Goal: Entertainment & Leisure: Consume media (video, audio)

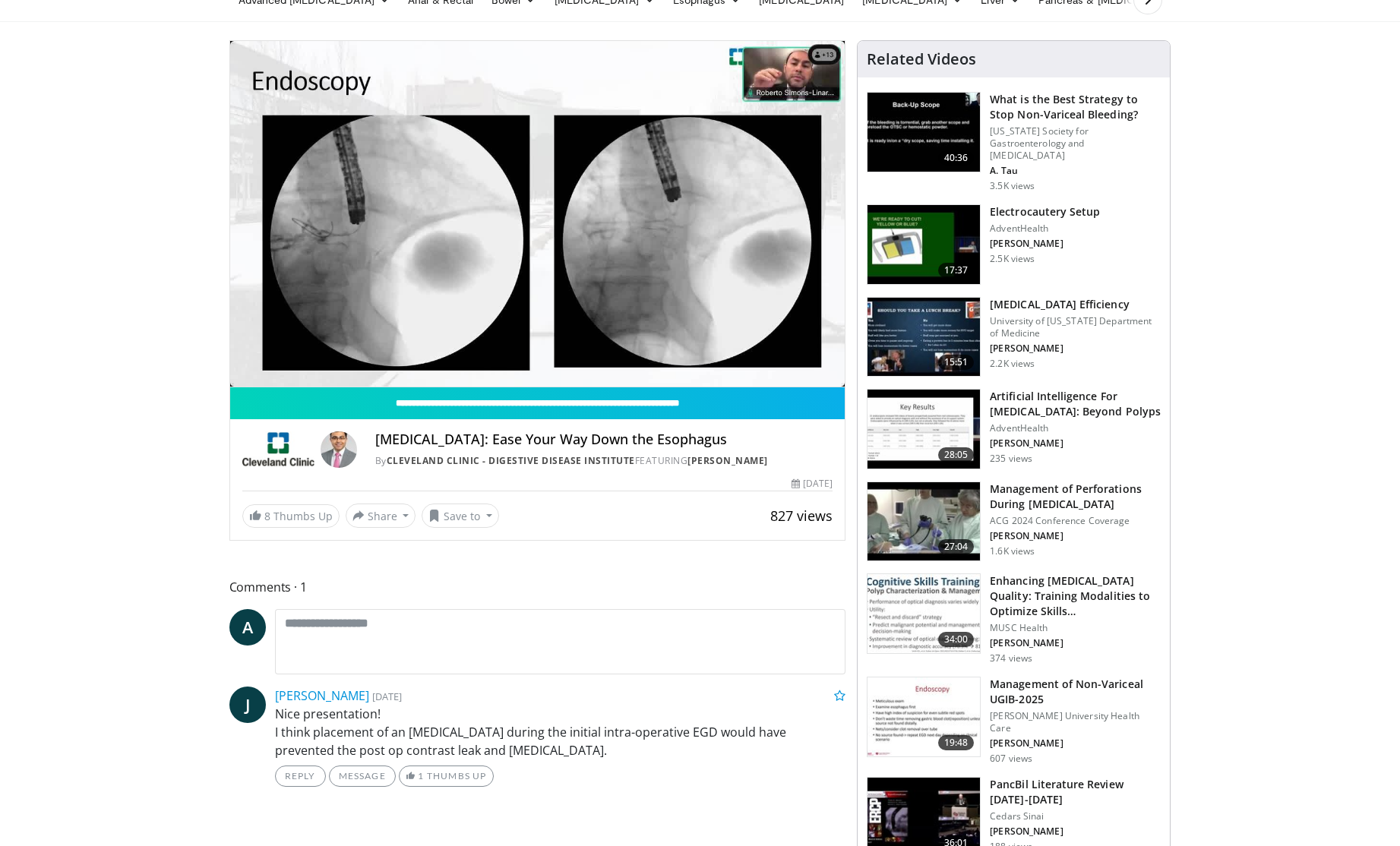
scroll to position [74, 0]
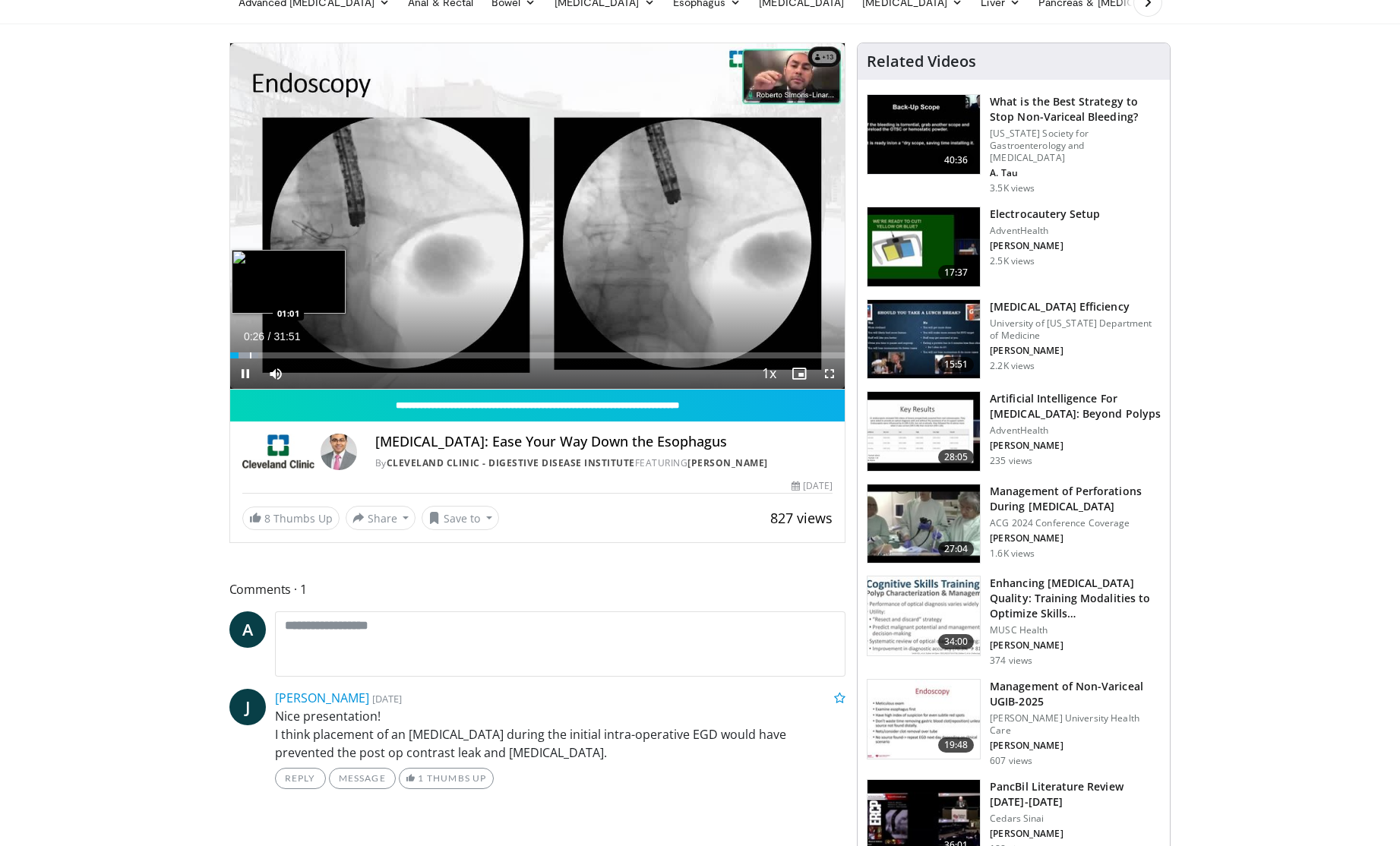
click at [250, 355] on div "Progress Bar" at bounding box center [251, 355] width 2 height 6
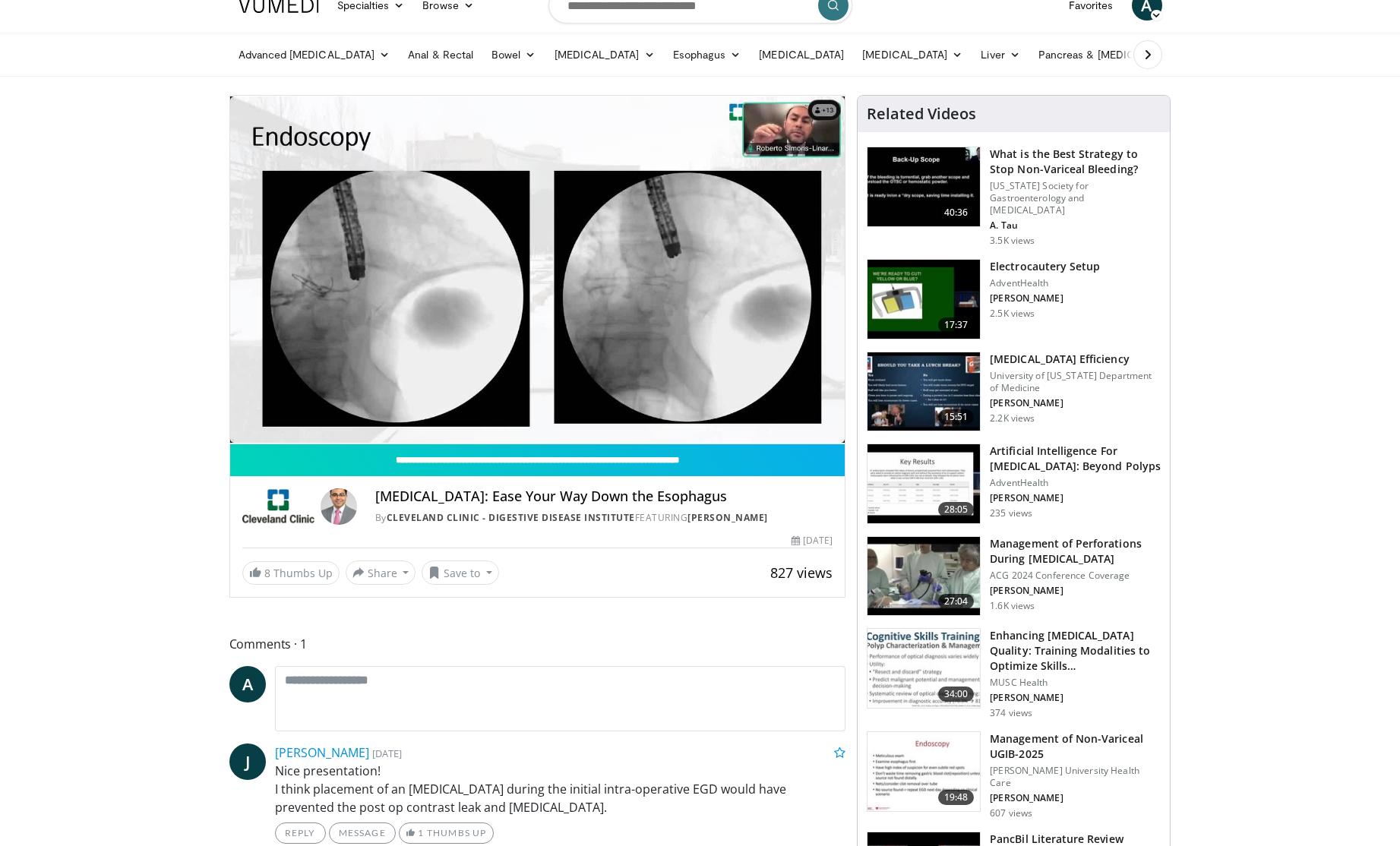
scroll to position [18, 0]
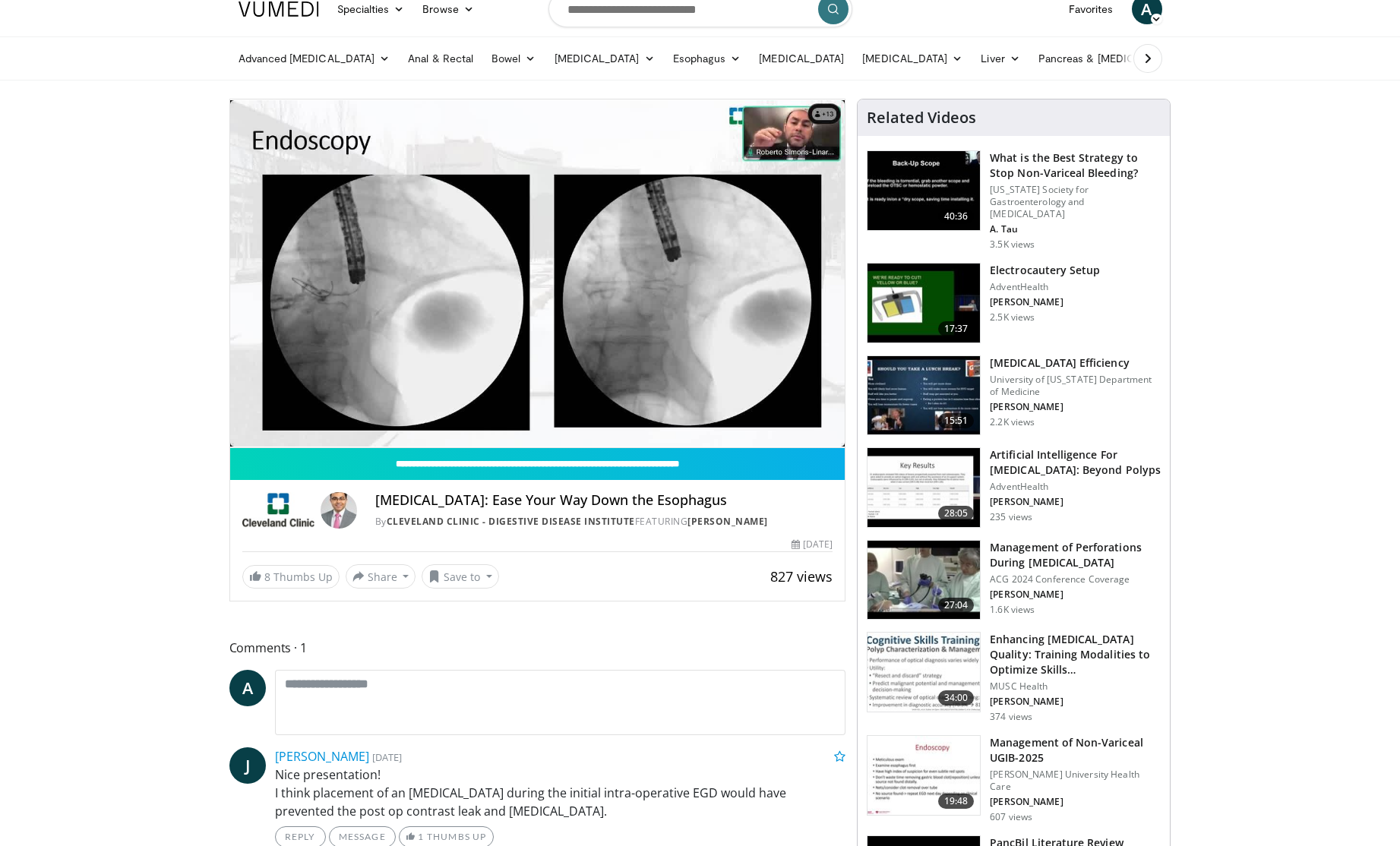
click at [543, 558] on div "**********" at bounding box center [537, 518] width 615 height 141
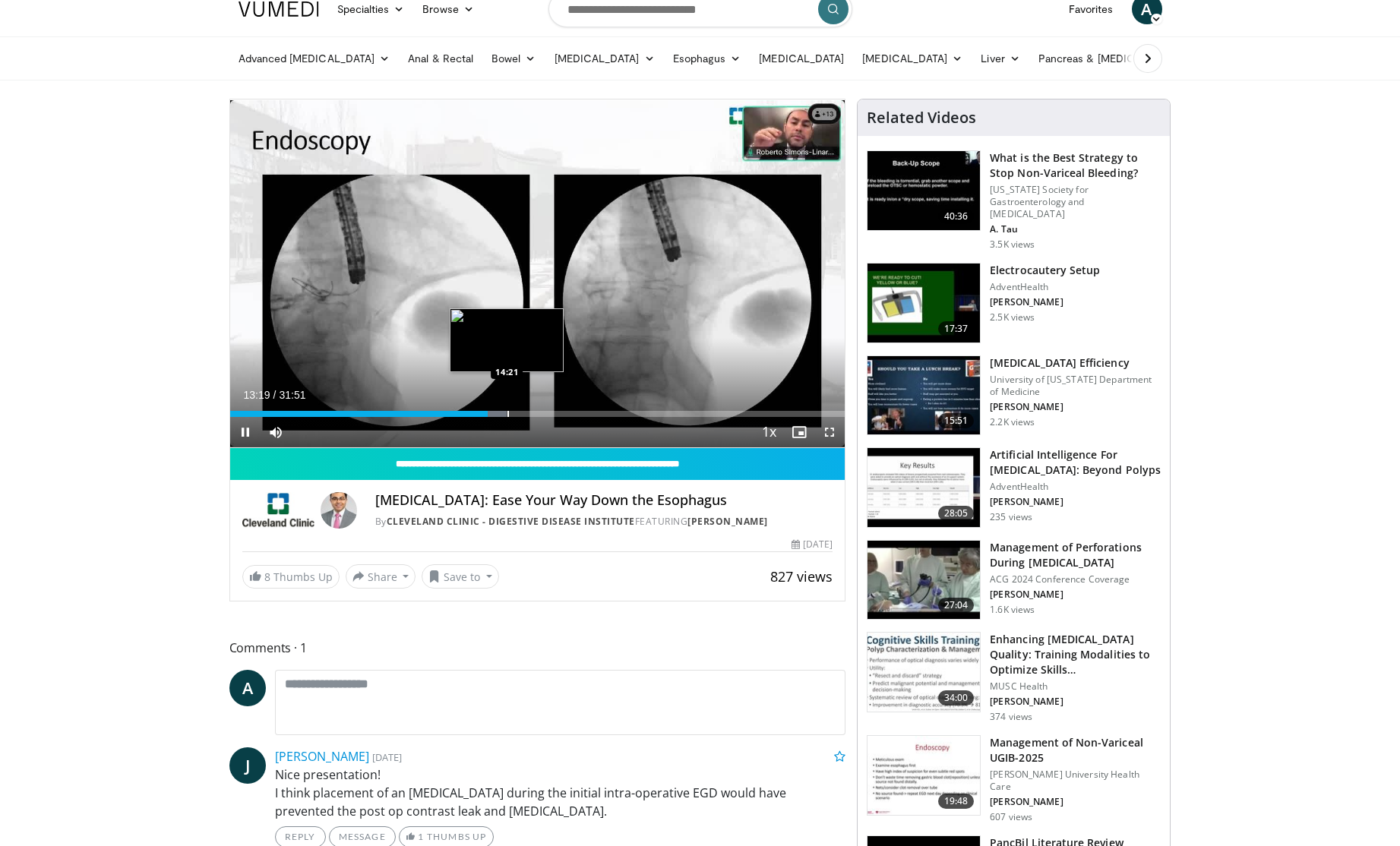
click at [508, 414] on div "Progress Bar" at bounding box center [508, 414] width 2 height 6
click at [528, 410] on div "Loaded : 47.62% 14:24 15:27" at bounding box center [537, 409] width 615 height 14
click at [545, 413] on div "Progress Bar" at bounding box center [546, 414] width 2 height 6
click at [572, 414] on div "Progress Bar" at bounding box center [573, 414] width 2 height 6
click at [563, 415] on div "Progress Bar" at bounding box center [564, 414] width 2 height 6
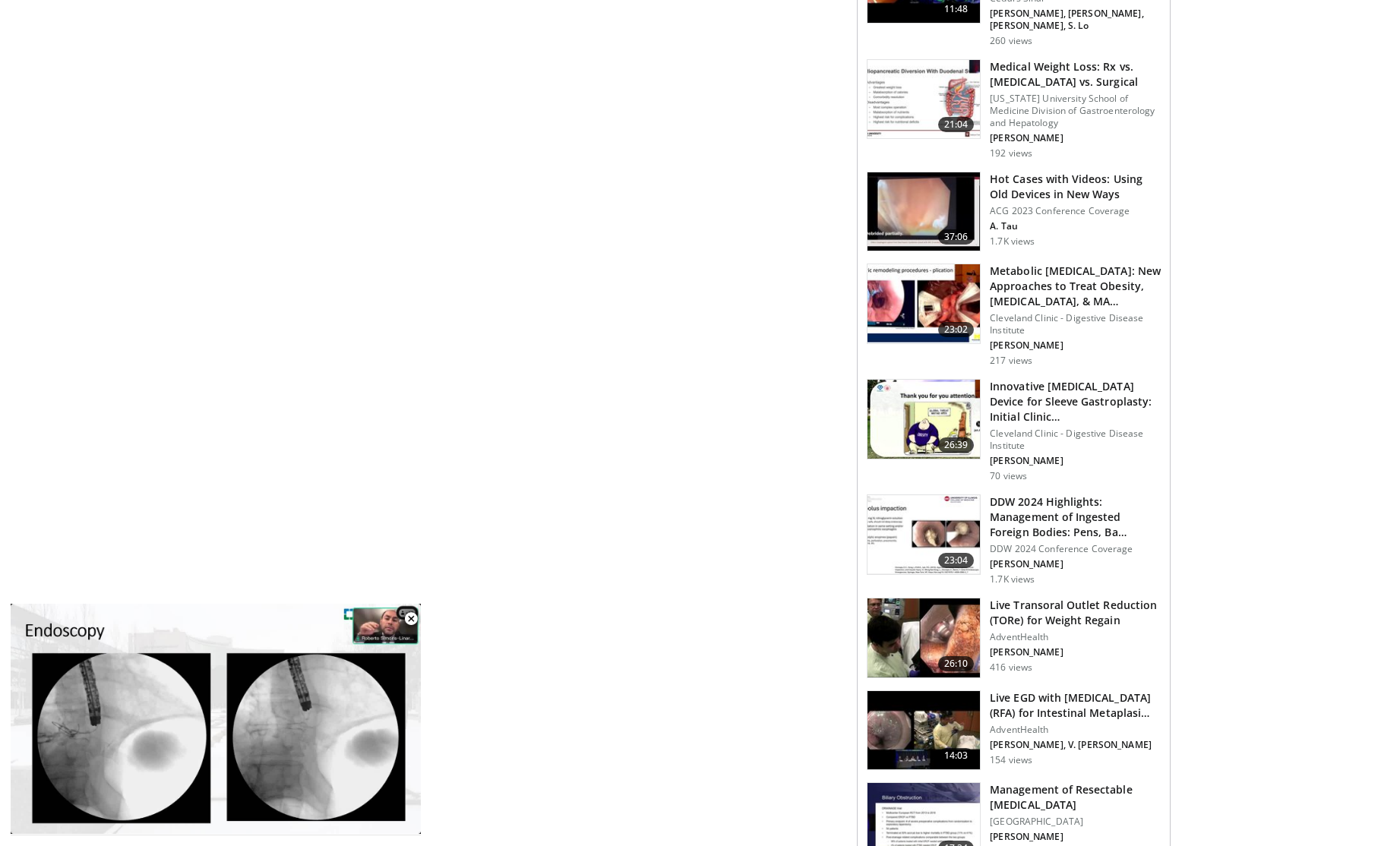
scroll to position [1099, 0]
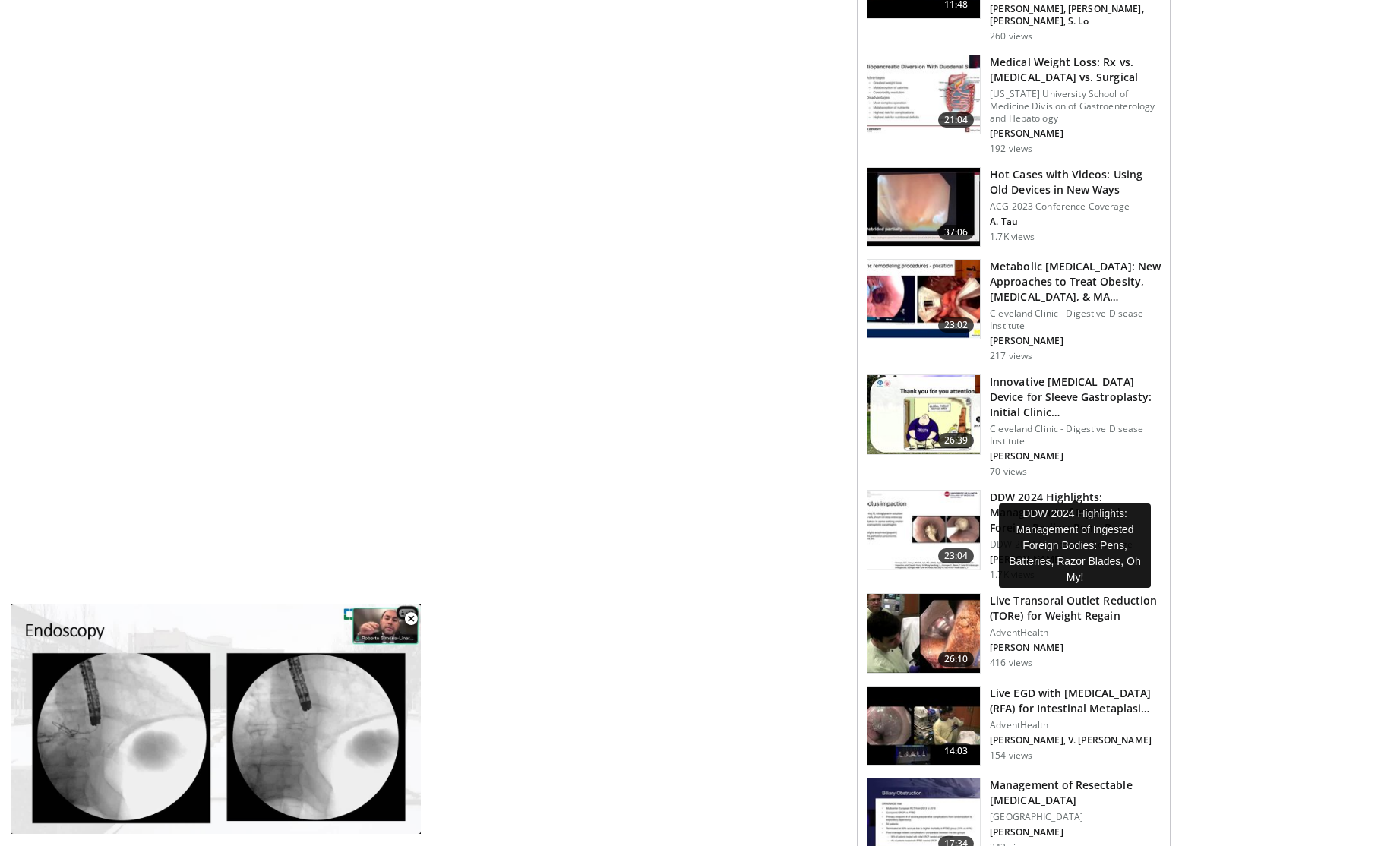
click at [997, 490] on h3 "DDW 2024 Highlights: Management of Ingested Foreign Bodies: Pens, Ba…" at bounding box center [1075, 512] width 171 height 45
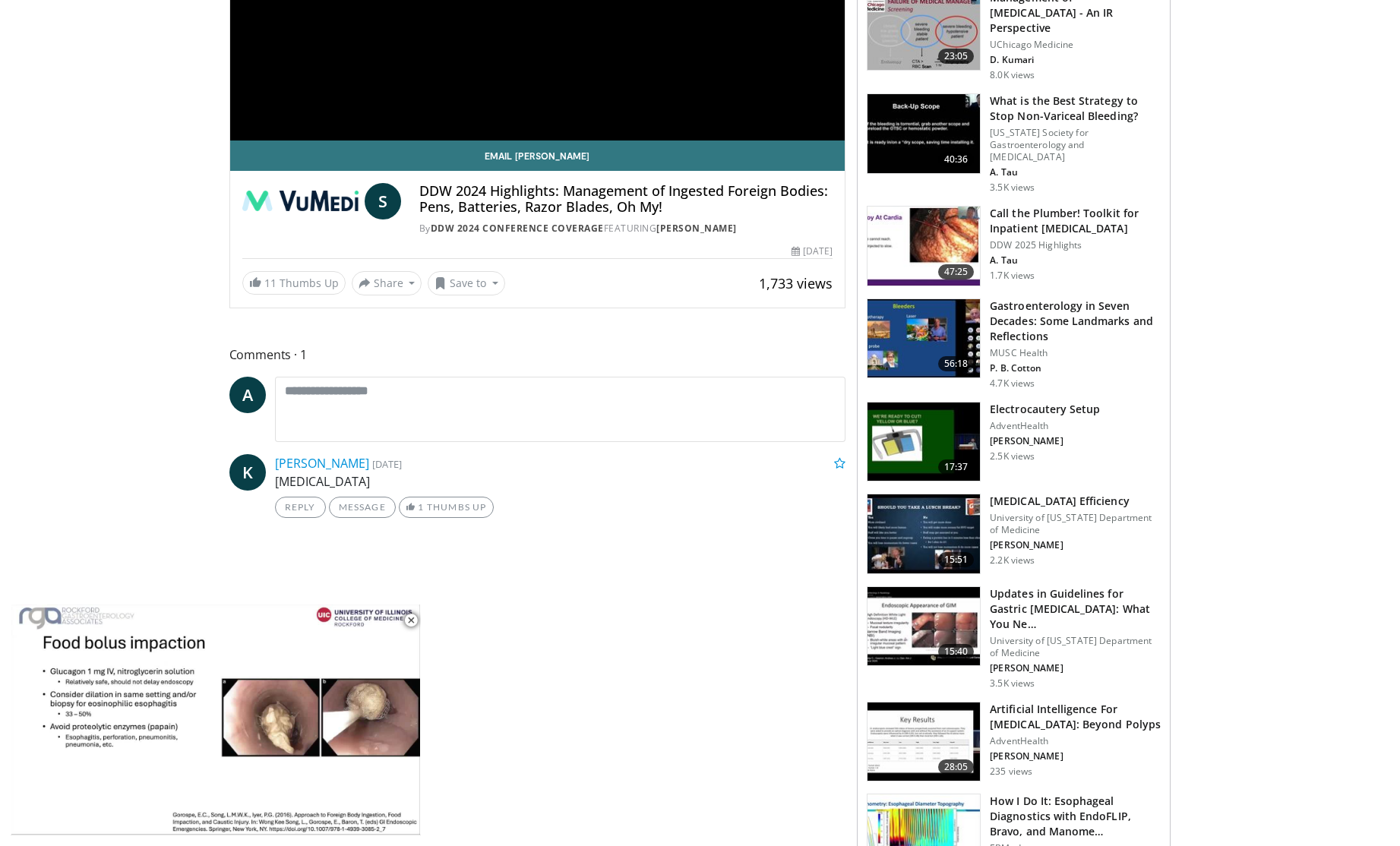
scroll to position [321, 0]
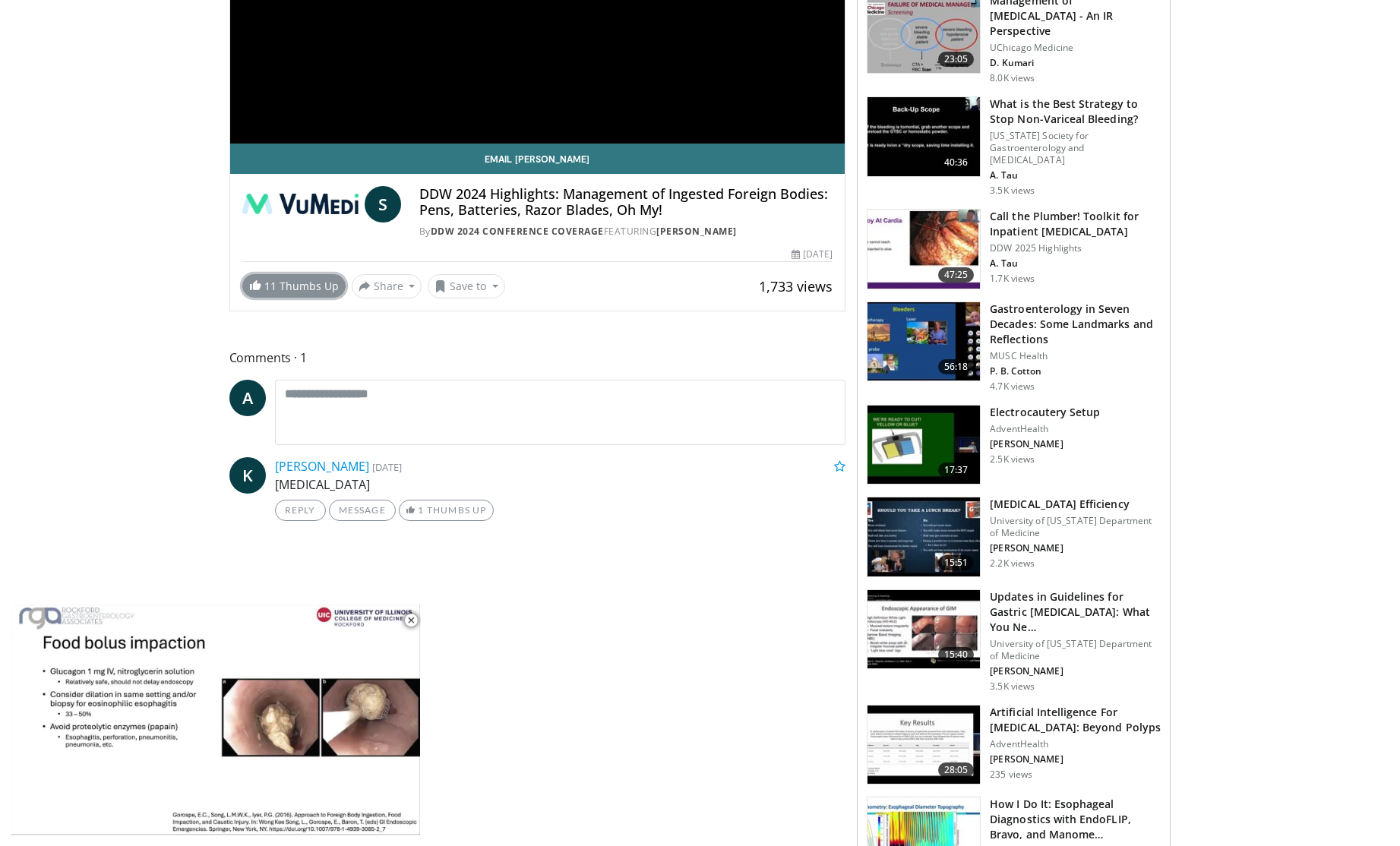
click at [300, 287] on link "11 Thumbs Up" at bounding box center [293, 286] width 103 height 24
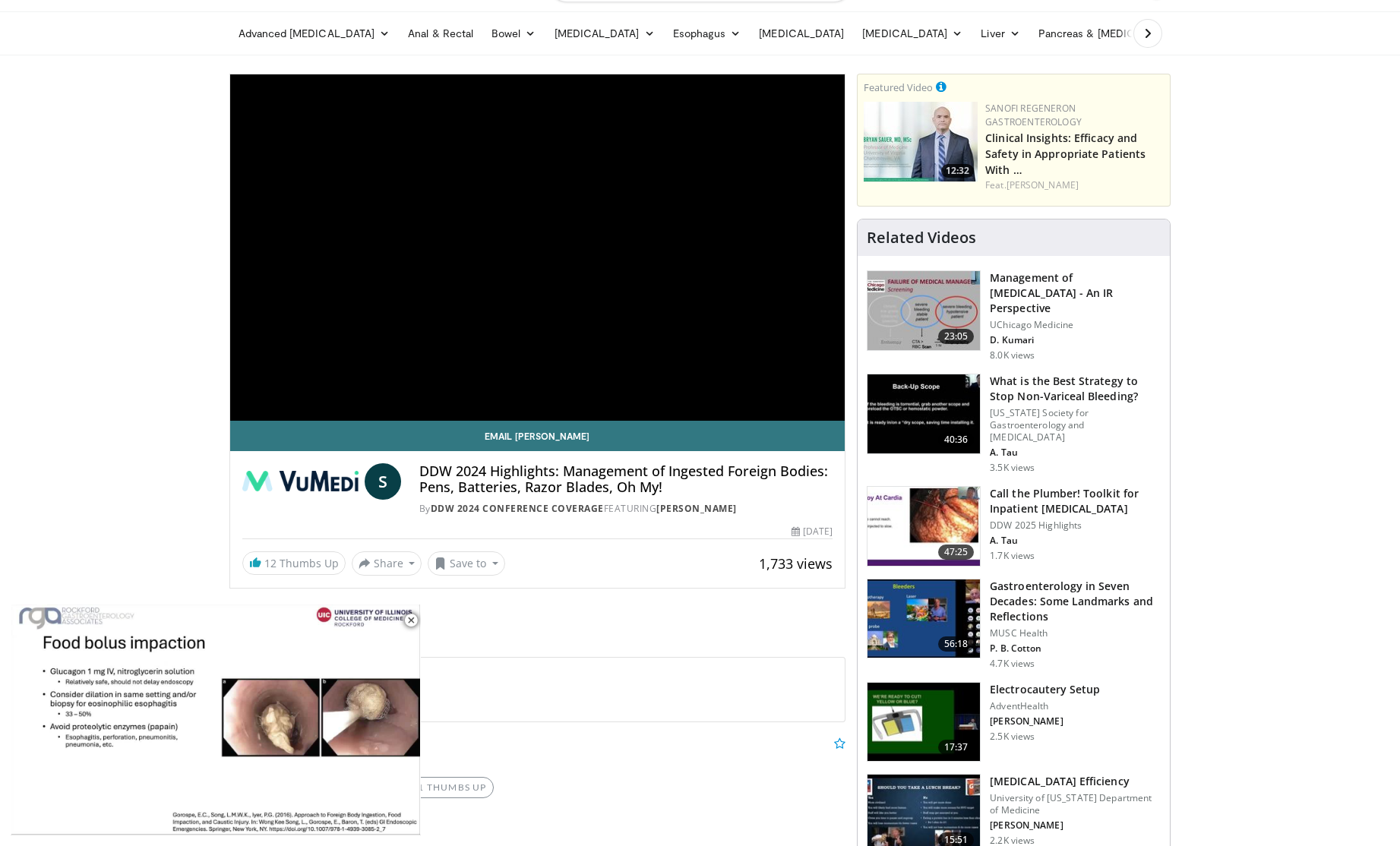
scroll to position [0, 0]
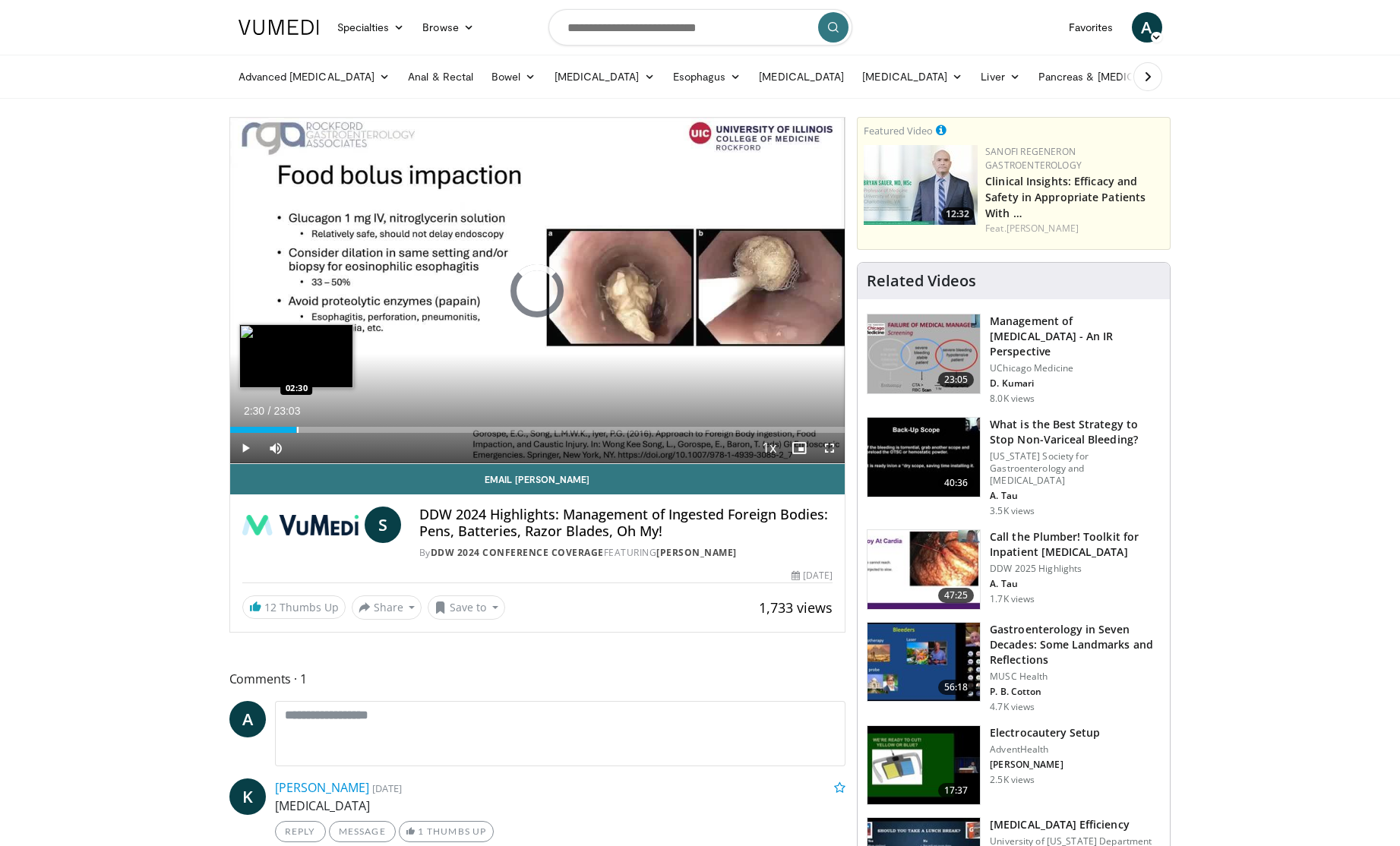
click at [297, 427] on div "Progress Bar" at bounding box center [298, 429] width 2 height 6
click at [351, 428] on div "Progress Bar" at bounding box center [351, 429] width 2 height 6
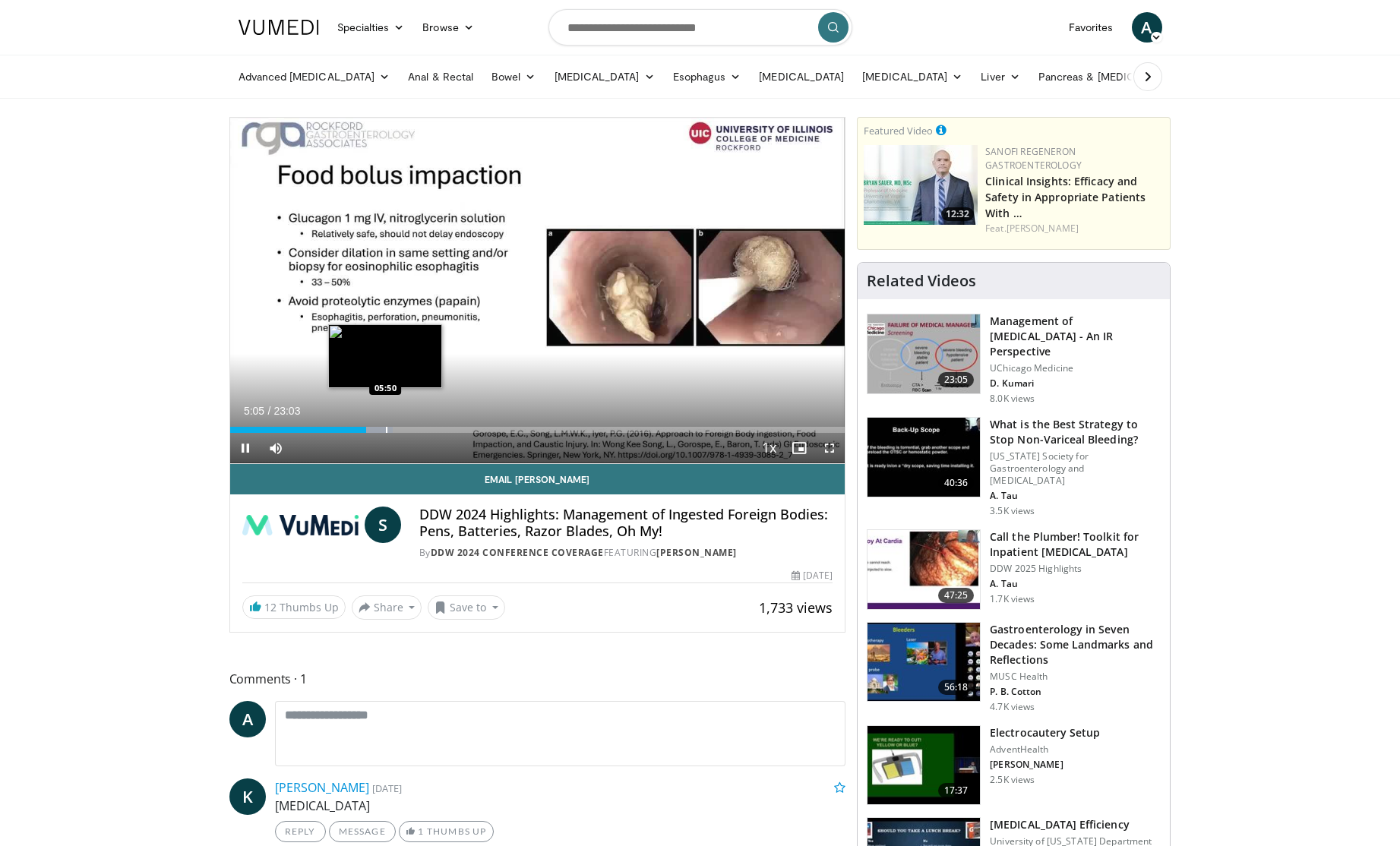
click at [386, 426] on div "Progress Bar" at bounding box center [386, 429] width 2 height 6
click at [372, 429] on div "Progress Bar" at bounding box center [373, 429] width 2 height 6
click at [376, 429] on div "Progress Bar" at bounding box center [377, 429] width 2 height 6
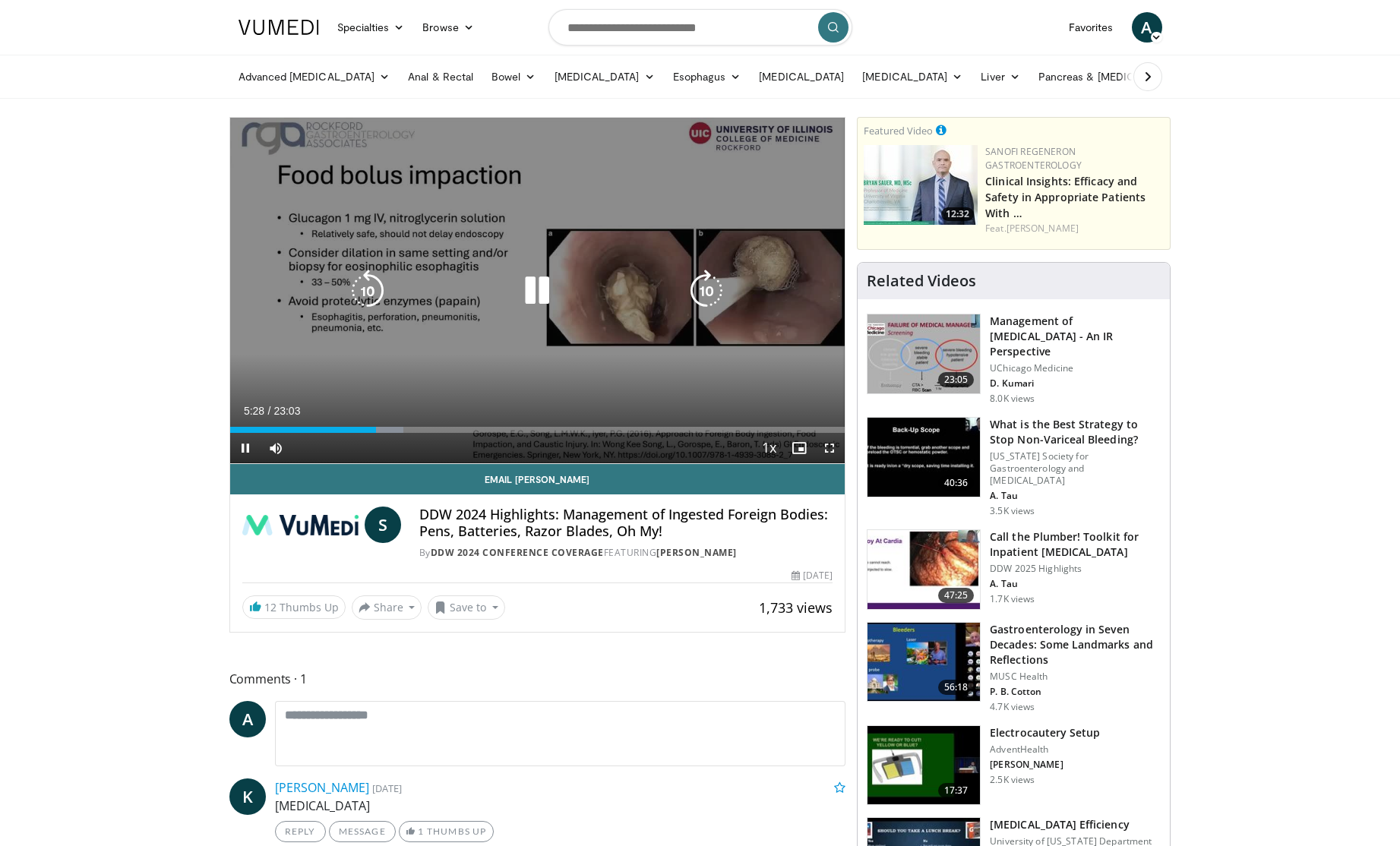
click at [478, 368] on div "10 seconds Tap to unmute" at bounding box center [537, 290] width 615 height 345
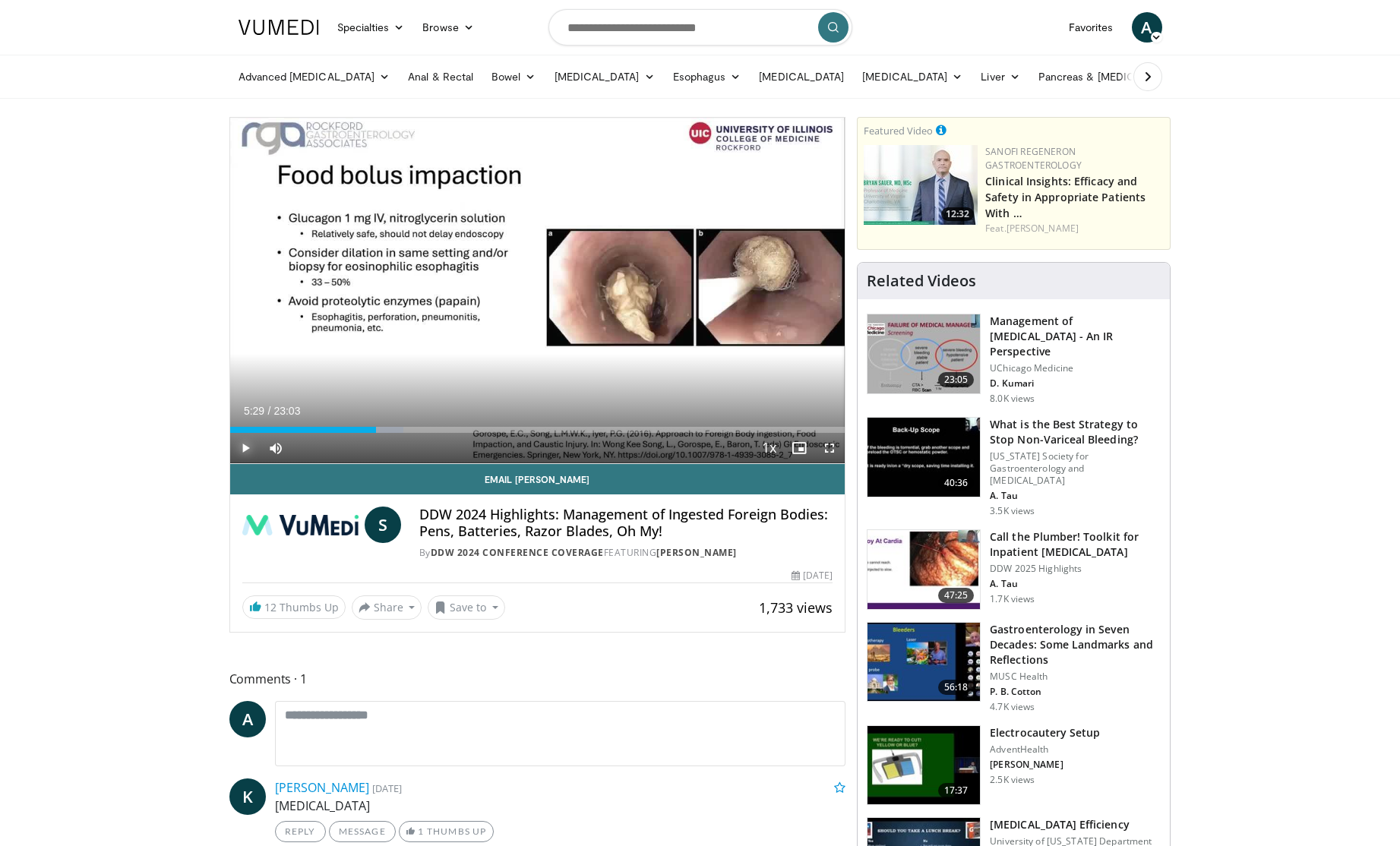
click at [242, 447] on span "Video Player" at bounding box center [246, 449] width 31 height 31
click at [400, 431] on div "Progress Bar" at bounding box center [401, 429] width 2 height 6
click at [438, 428] on div "Progress Bar" at bounding box center [439, 429] width 2 height 6
click at [409, 430] on div "Progress Bar" at bounding box center [410, 429] width 2 height 6
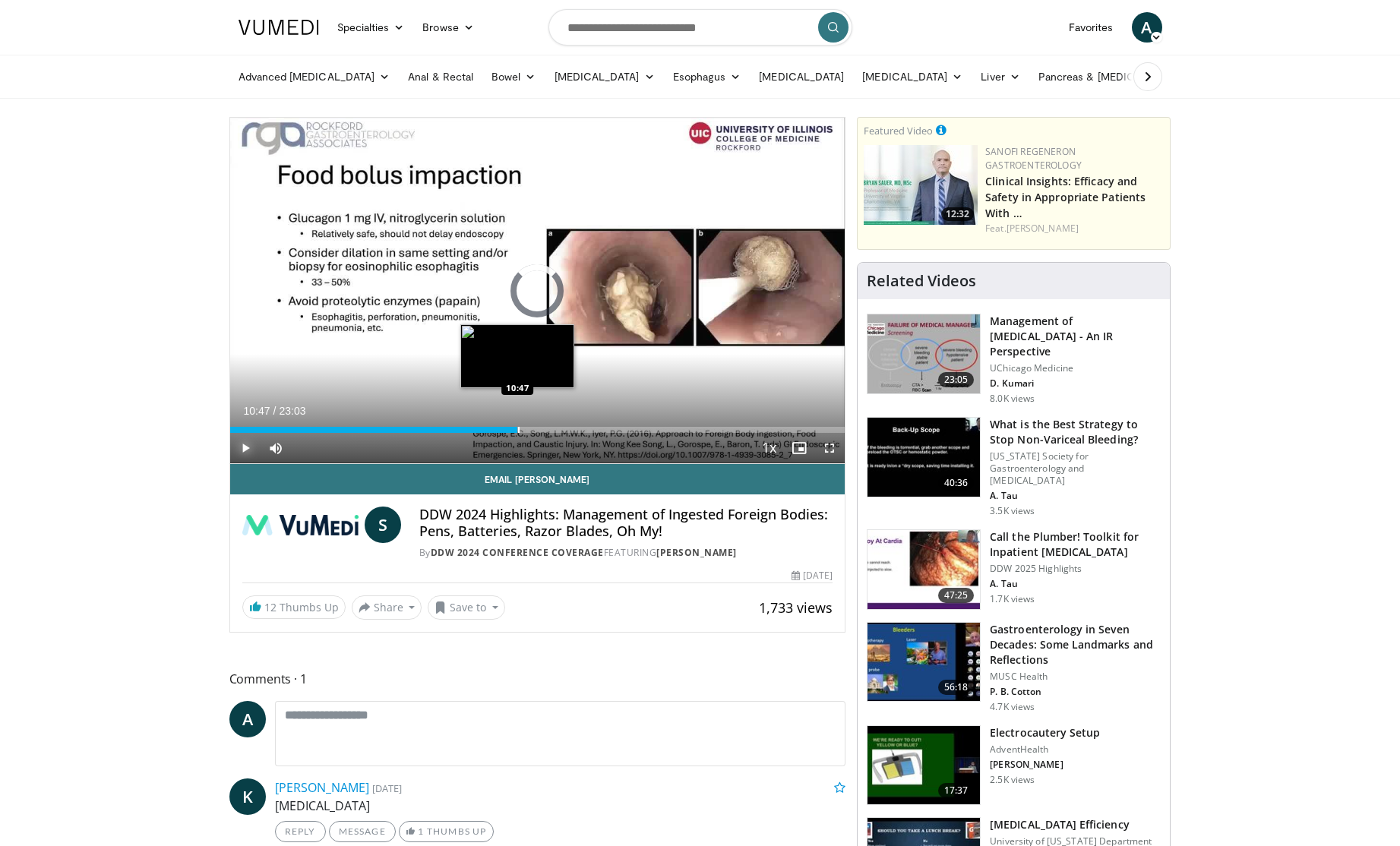
click at [517, 429] on div "Loaded : 0.00% 10:47 10:47" at bounding box center [537, 429] width 615 height 6
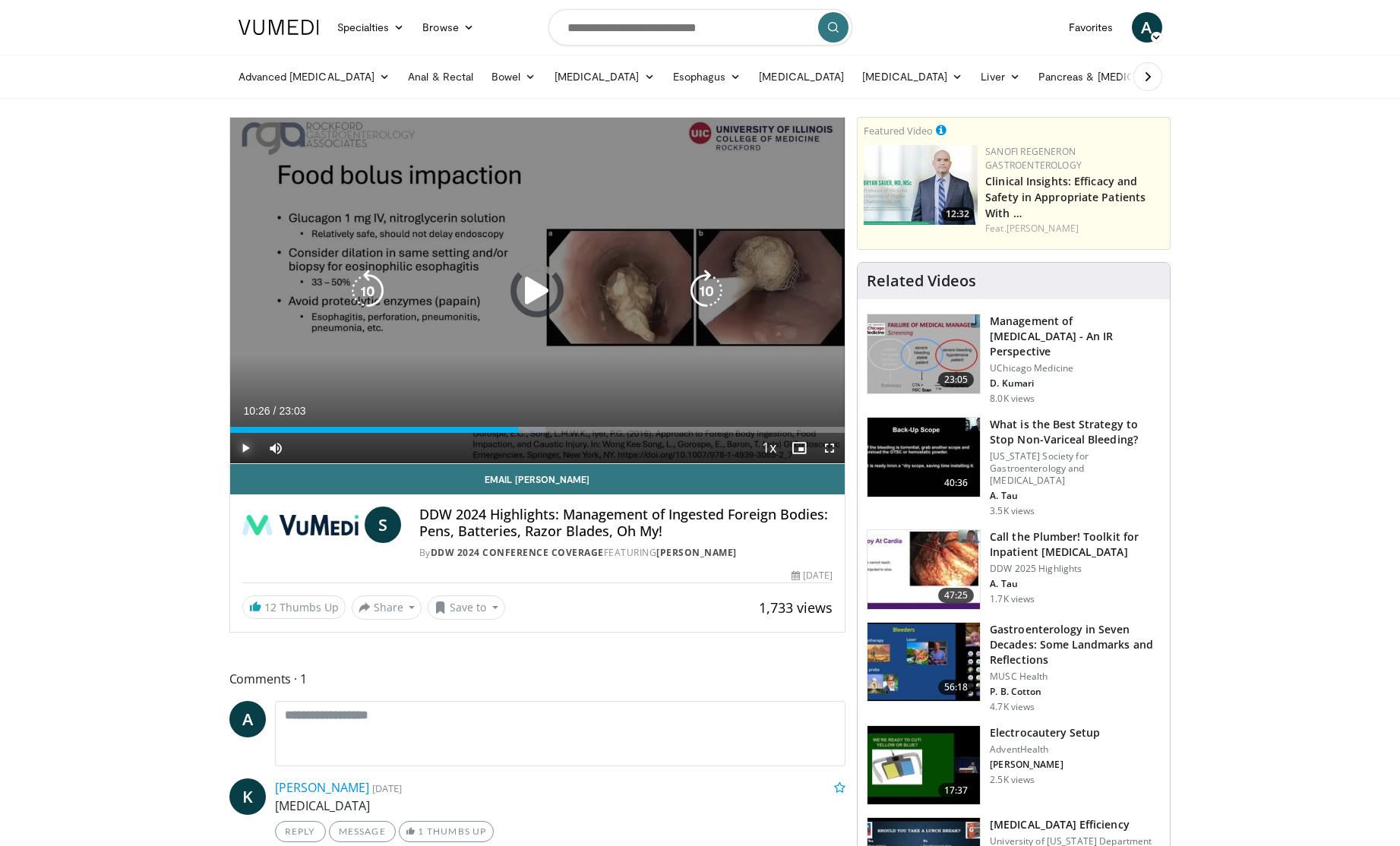
click at [508, 430] on div "10:26" at bounding box center [375, 429] width 288 height 6
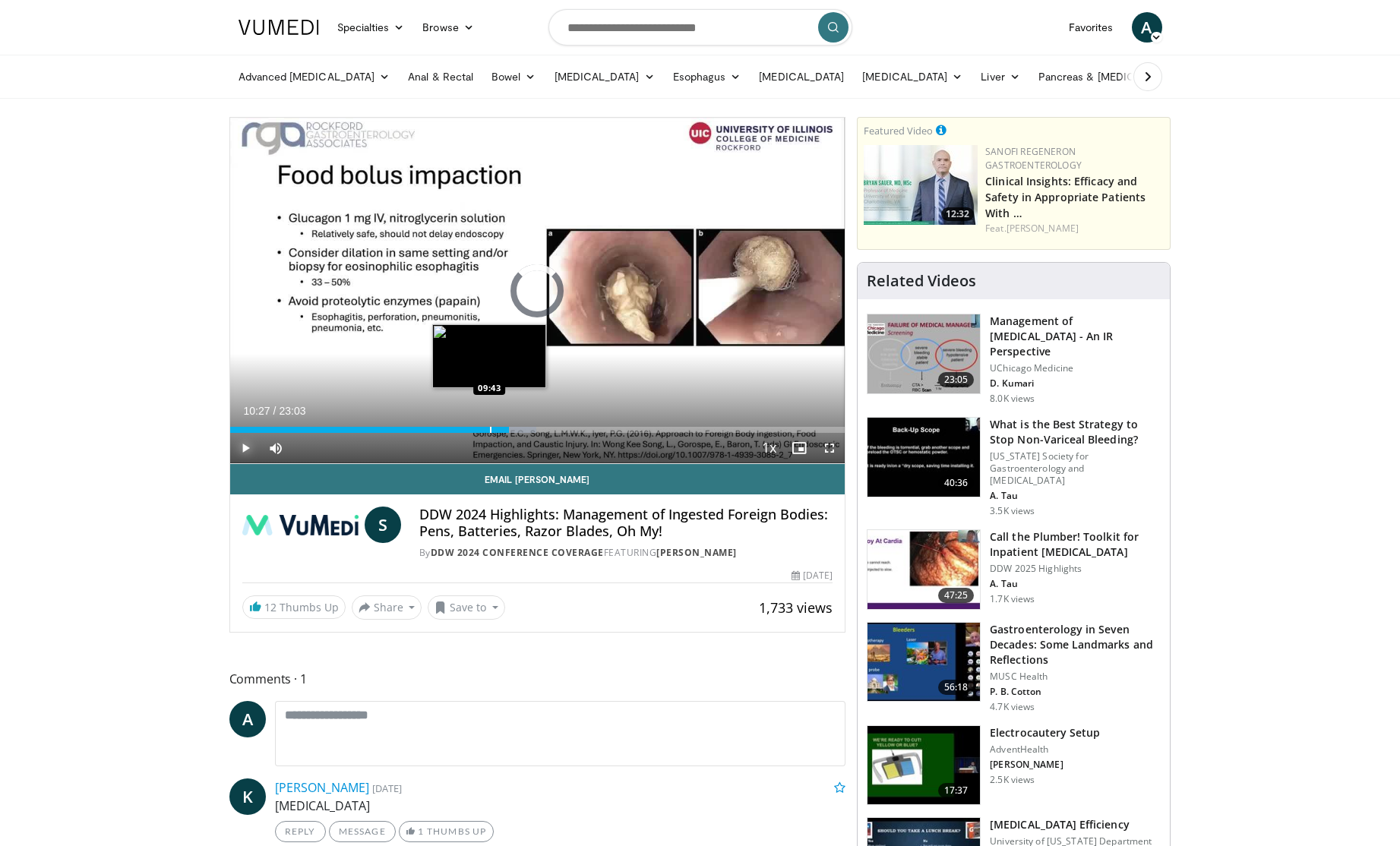
click at [490, 426] on div "Progress Bar" at bounding box center [491, 429] width 2 height 6
click at [651, 433] on div "Current Time 13:04 / Duration 23:03 Pause Skip Backward Skip Forward Mute 0% Lo…" at bounding box center [537, 449] width 615 height 31
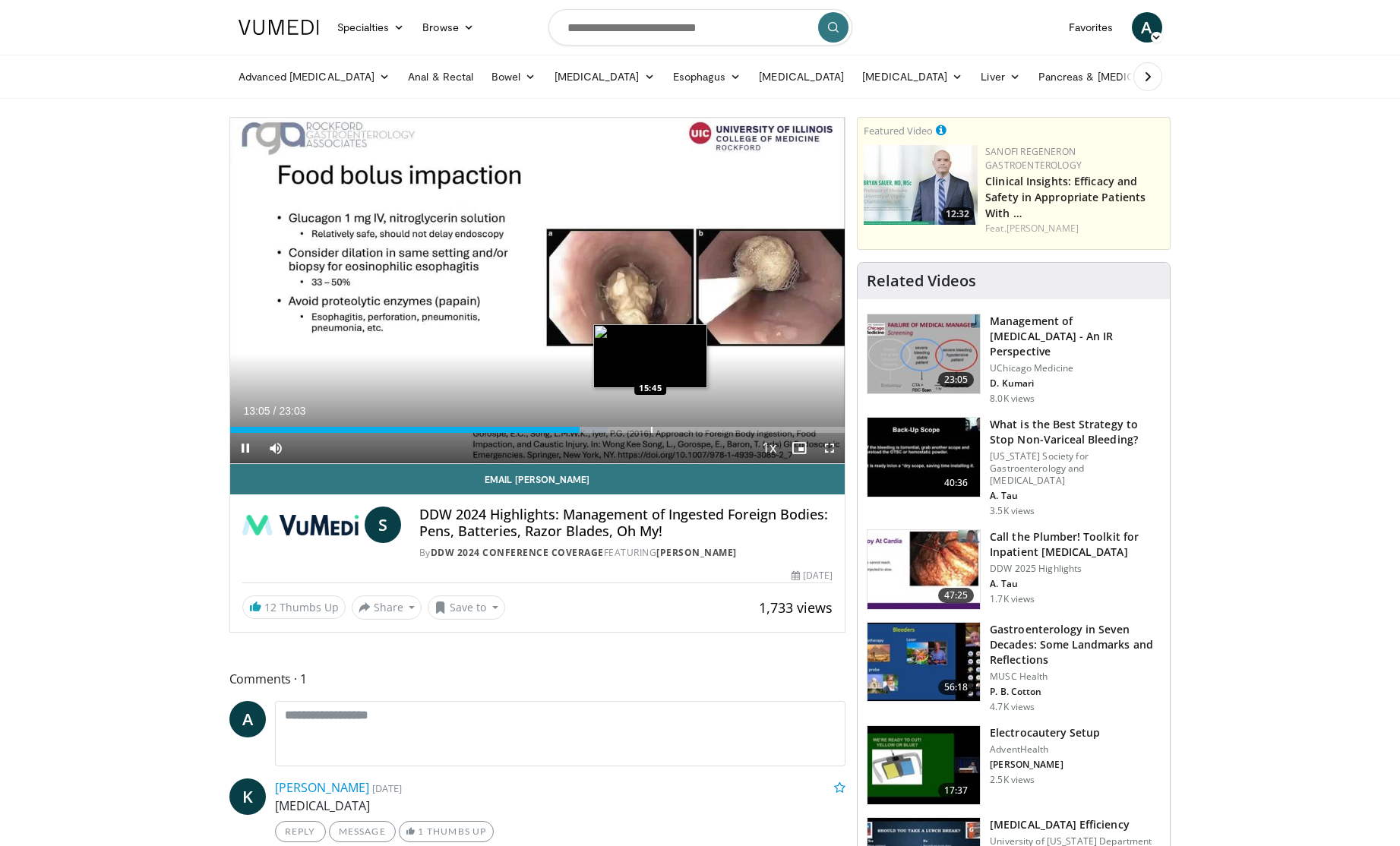
click at [650, 426] on div "Loaded : 61.46% 13:06 15:45" at bounding box center [537, 426] width 615 height 14
click at [691, 426] on div "Progress Bar" at bounding box center [692, 429] width 2 height 6
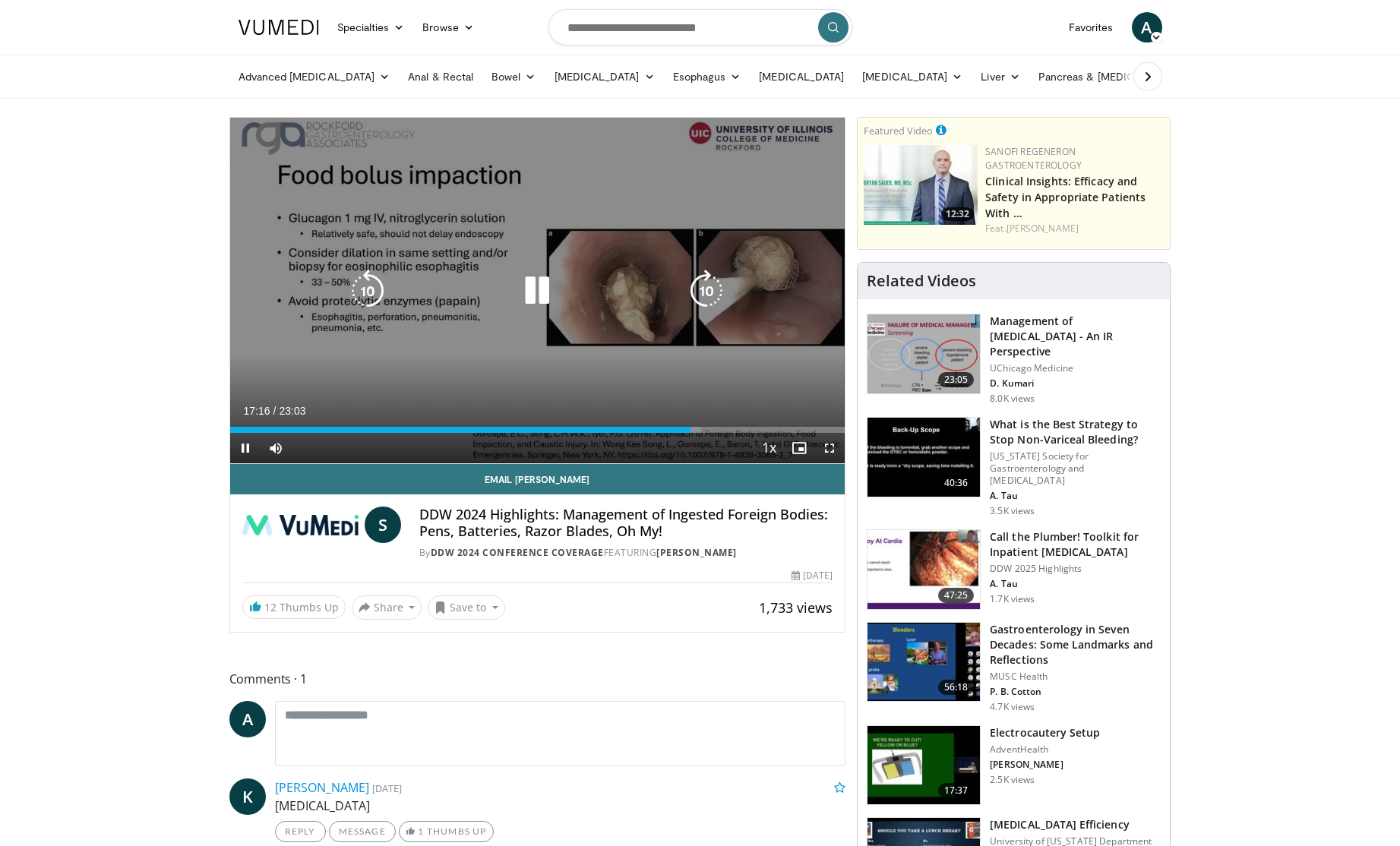
click at [489, 281] on div "Video Player" at bounding box center [537, 291] width 369 height 31
click at [533, 286] on icon "Video Player" at bounding box center [537, 291] width 43 height 43
